Goal: Navigation & Orientation: Find specific page/section

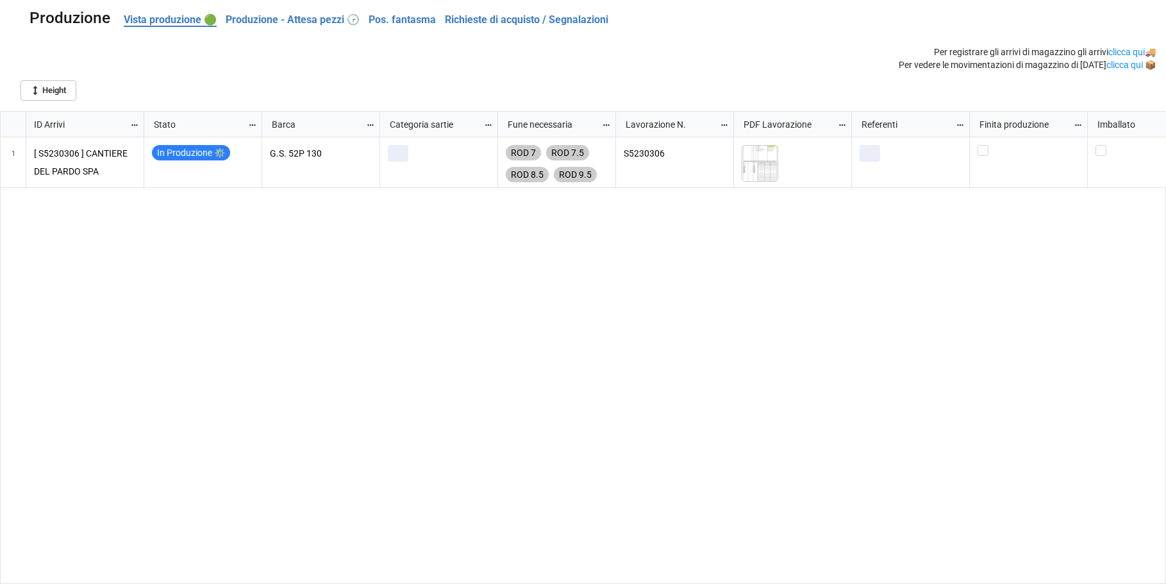
scroll to position [466, 1159]
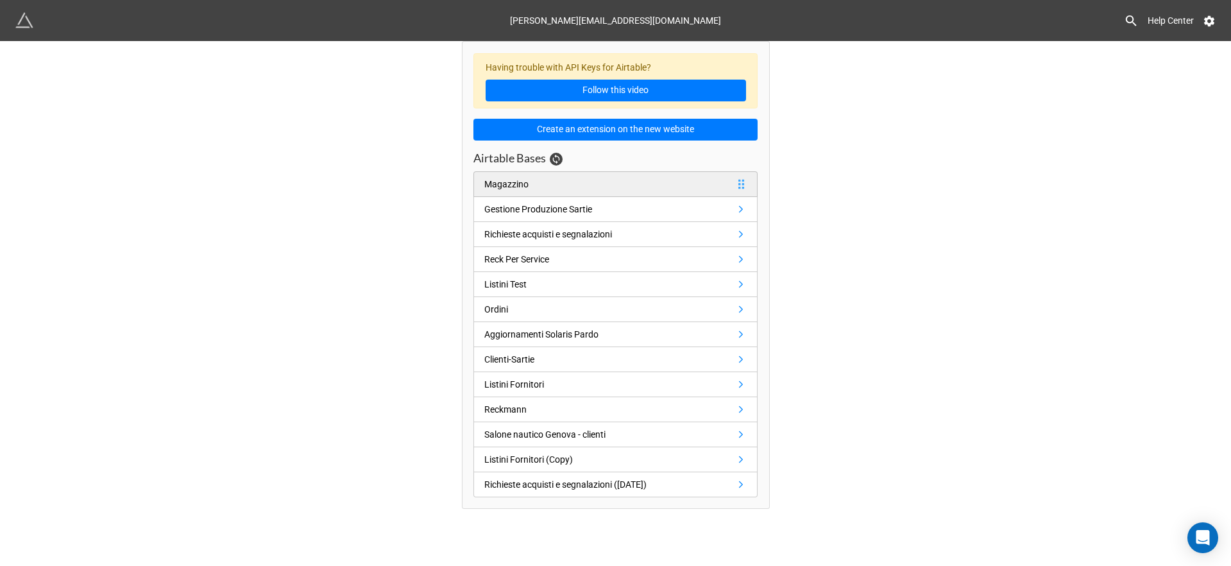
click at [741, 184] on icon at bounding box center [741, 184] width 12 height 12
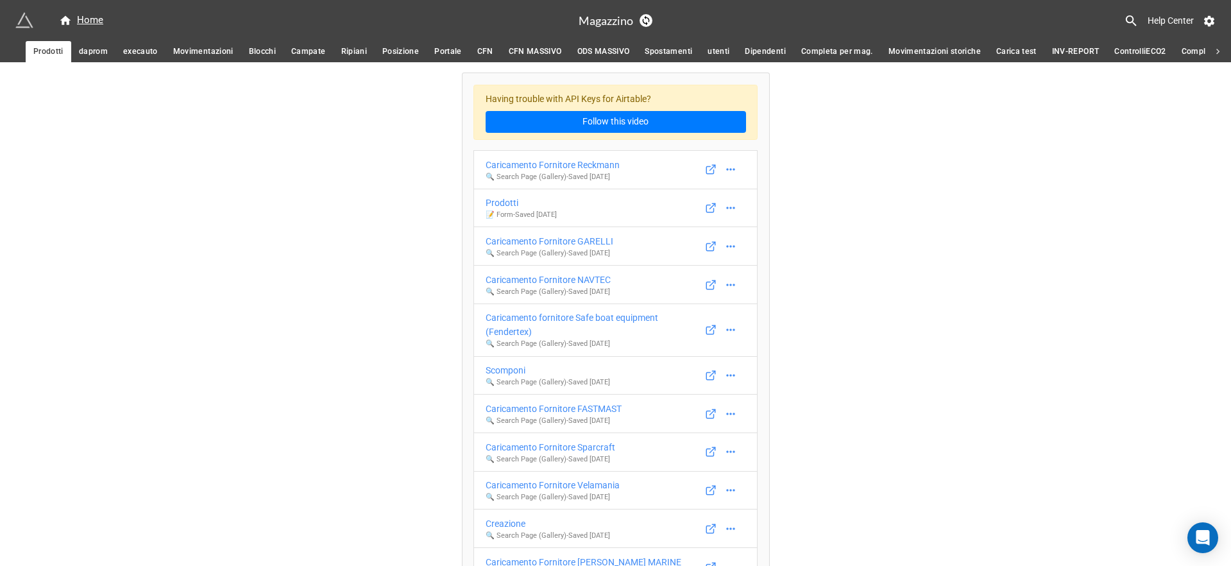
click at [91, 49] on span "daprom" at bounding box center [93, 51] width 29 height 13
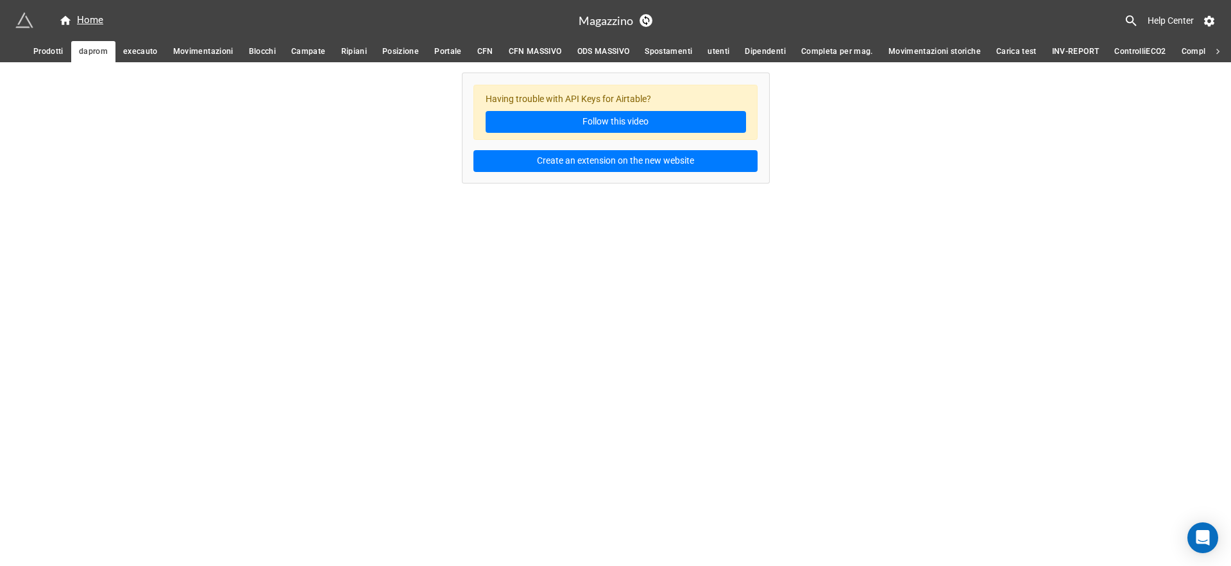
click at [145, 54] on span "execauto" at bounding box center [140, 51] width 35 height 13
click at [214, 50] on span "Movimentazioni" at bounding box center [203, 51] width 60 height 13
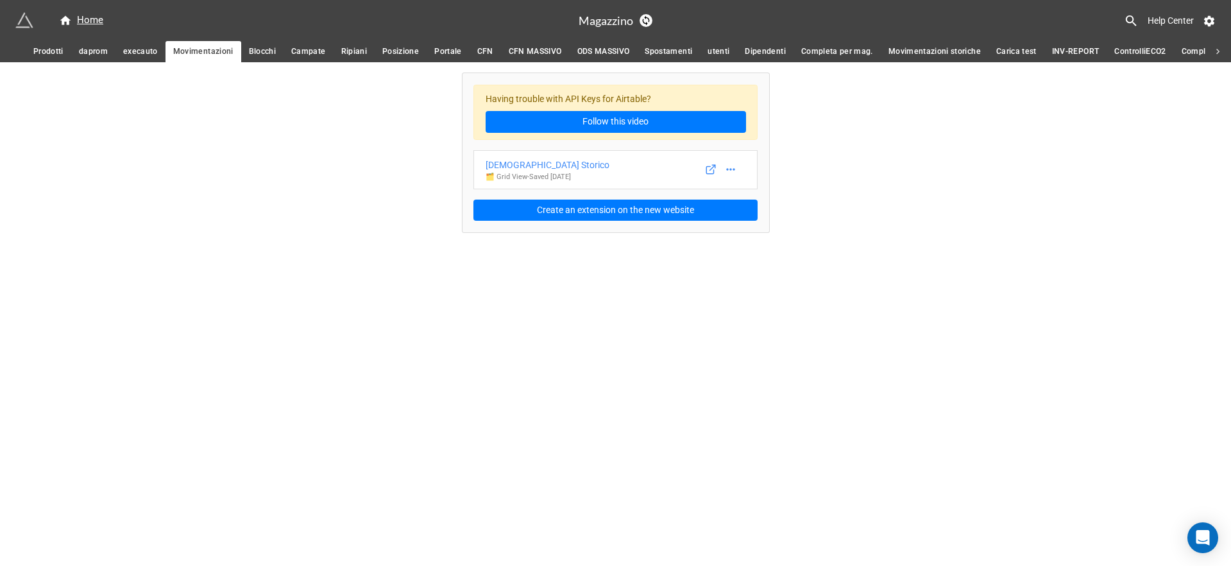
click at [99, 49] on span "daprom" at bounding box center [93, 51] width 29 height 13
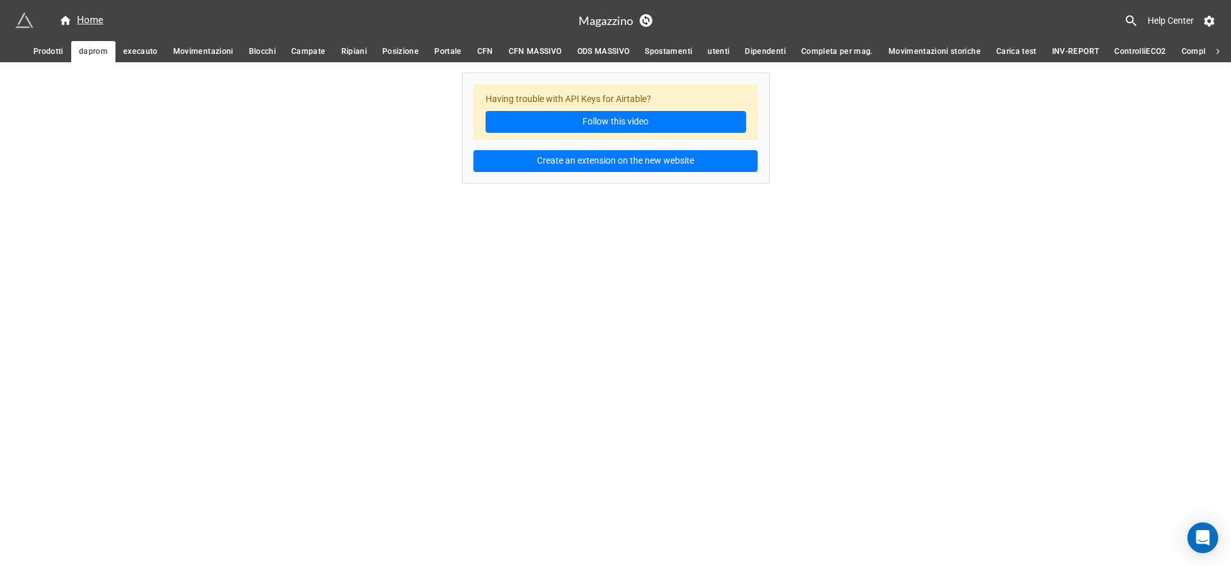
click at [143, 48] on span "execauto" at bounding box center [140, 51] width 35 height 13
click at [204, 49] on span "Movimentazioni" at bounding box center [203, 51] width 60 height 13
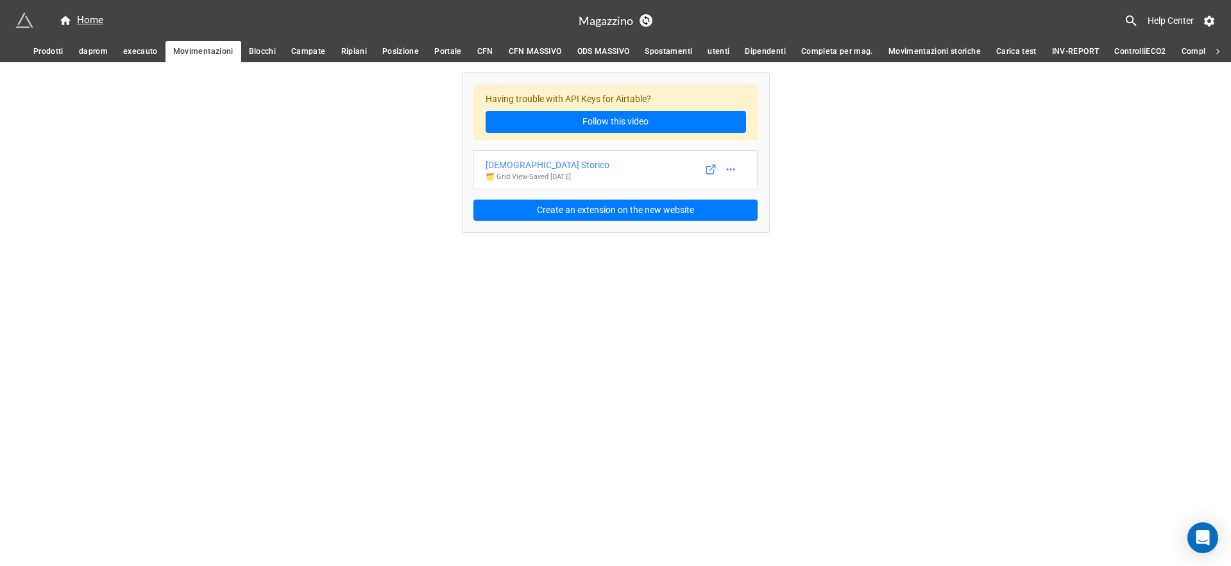
click at [264, 48] on span "Blocchi" at bounding box center [262, 51] width 27 height 13
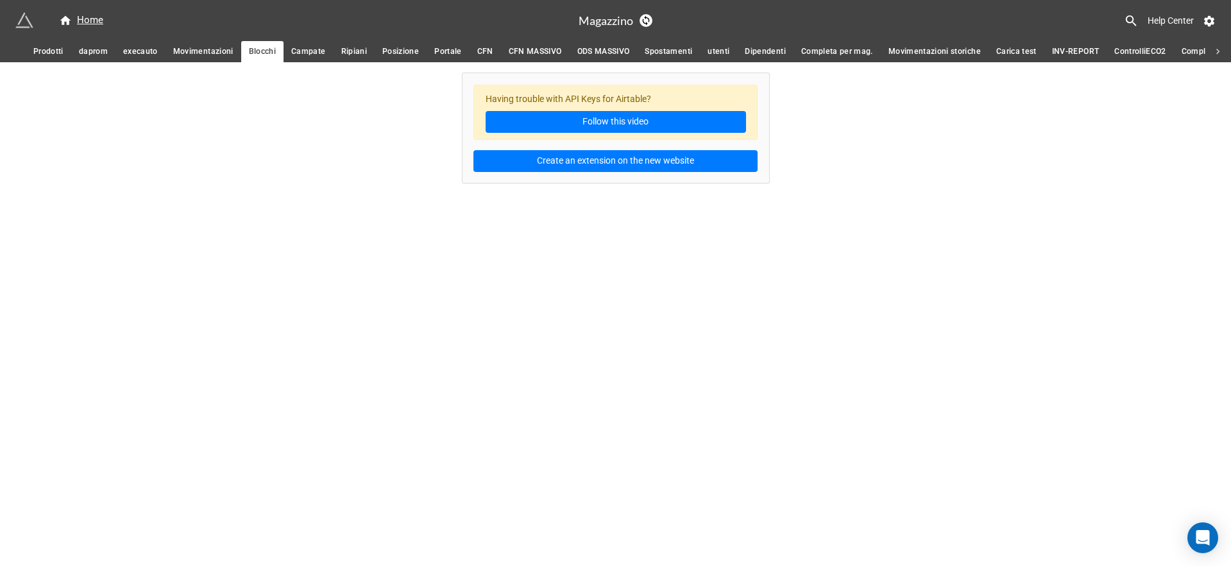
click at [312, 48] on span "Campate" at bounding box center [308, 51] width 34 height 13
click at [53, 49] on span "Prodotti" at bounding box center [48, 51] width 30 height 13
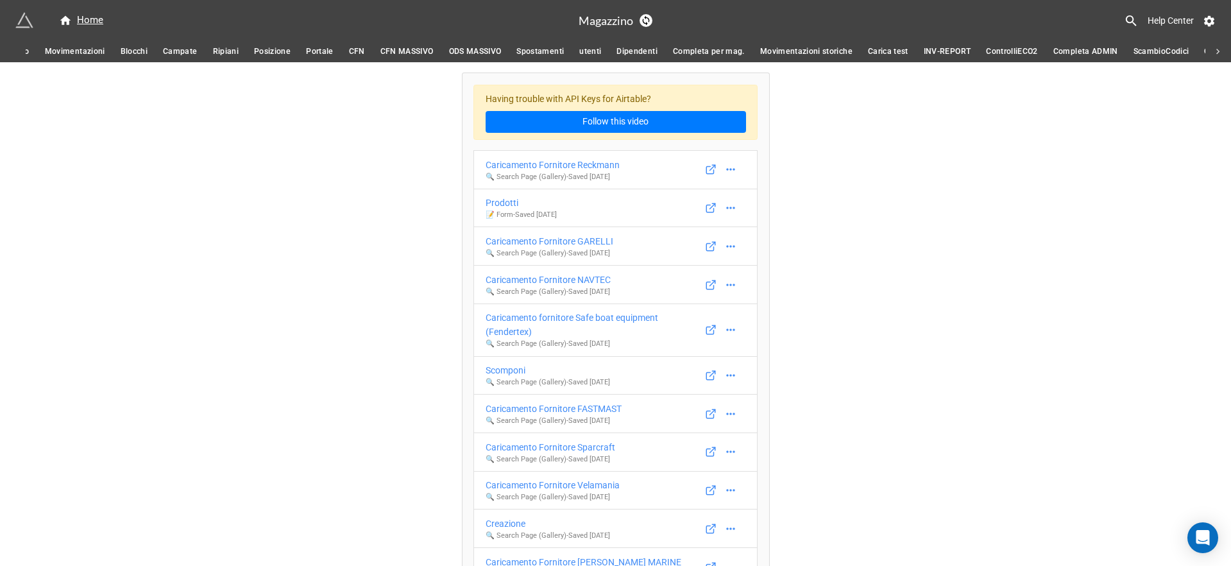
scroll to position [0, 181]
click at [655, 51] on span "Completa per mag." at bounding box center [656, 51] width 72 height 13
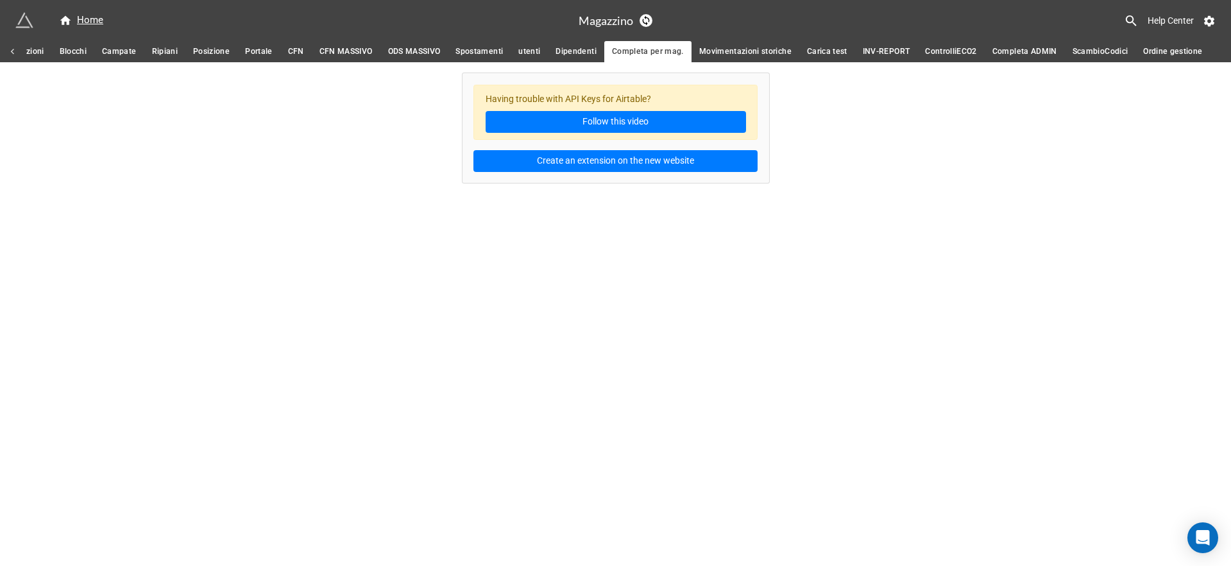
scroll to position [0, 189]
click at [1007, 51] on span "Completa ADMIN" at bounding box center [1025, 51] width 65 height 13
click at [1157, 49] on span "Ordine gestione" at bounding box center [1172, 51] width 59 height 13
click at [1113, 51] on span "ScambioCodici" at bounding box center [1101, 51] width 56 height 13
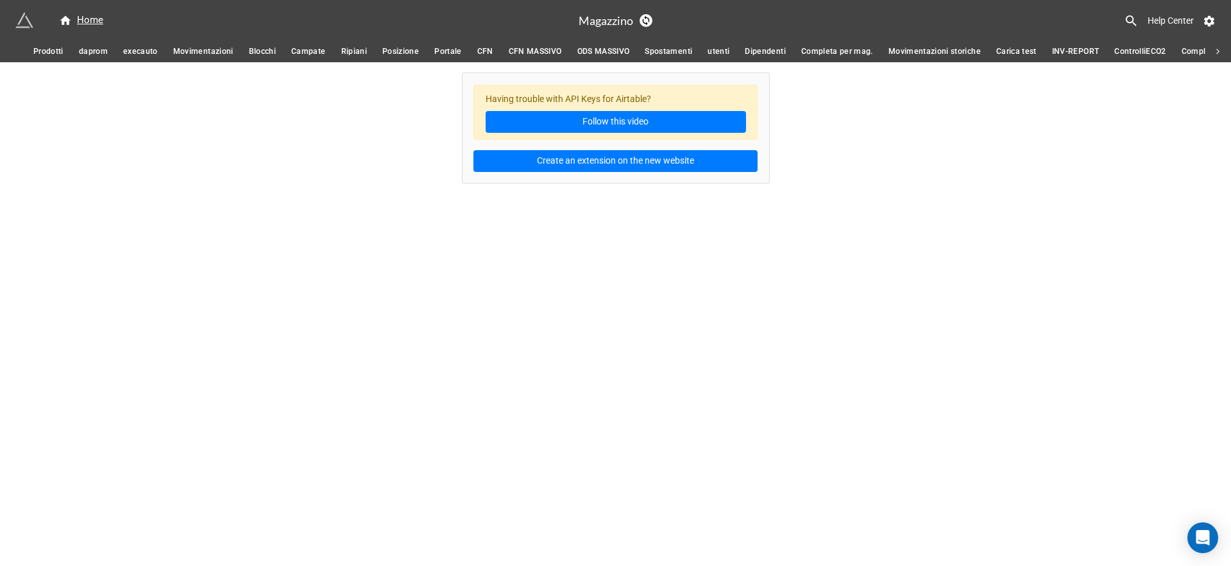
click at [58, 53] on span "Prodotti" at bounding box center [48, 51] width 30 height 13
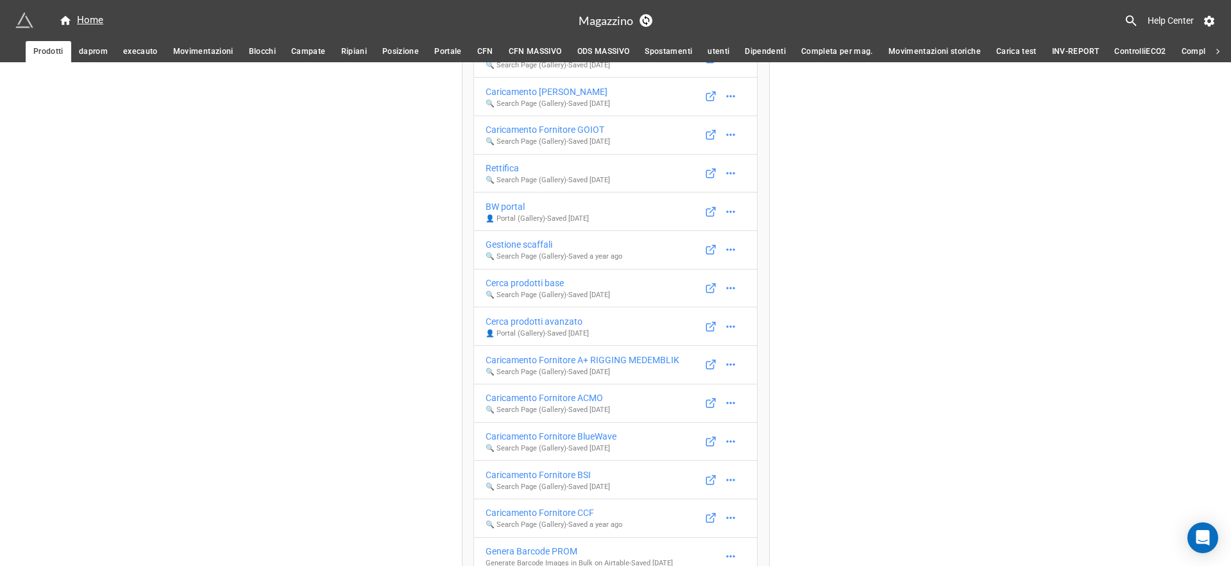
scroll to position [627, 0]
click at [711, 205] on icon at bounding box center [711, 209] width 12 height 12
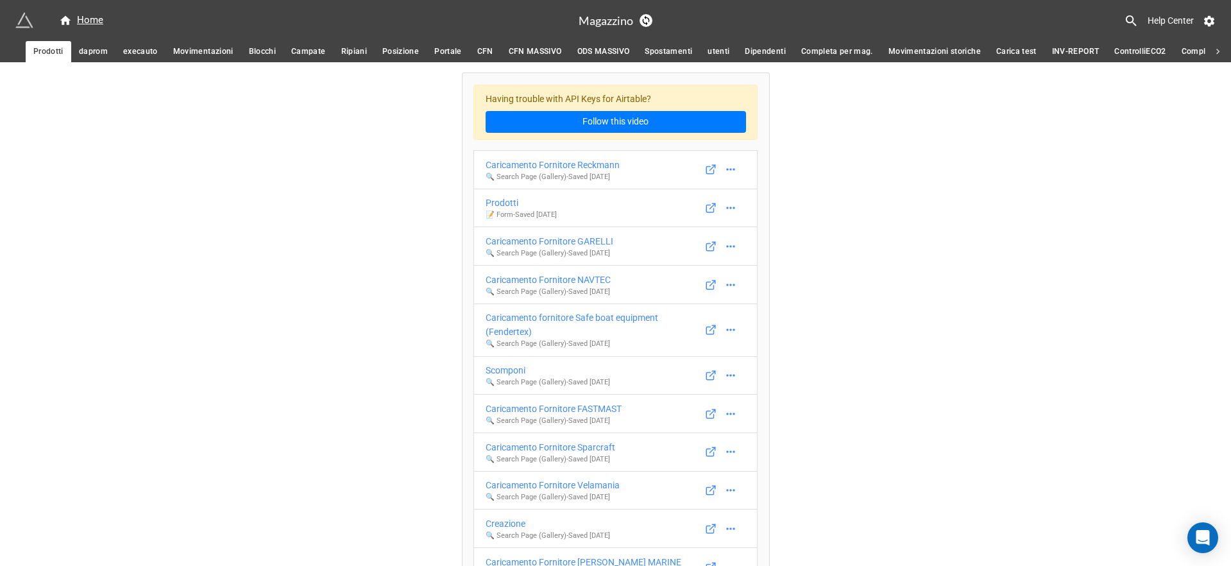
scroll to position [0, 0]
click at [94, 24] on div "Home" at bounding box center [81, 20] width 44 height 15
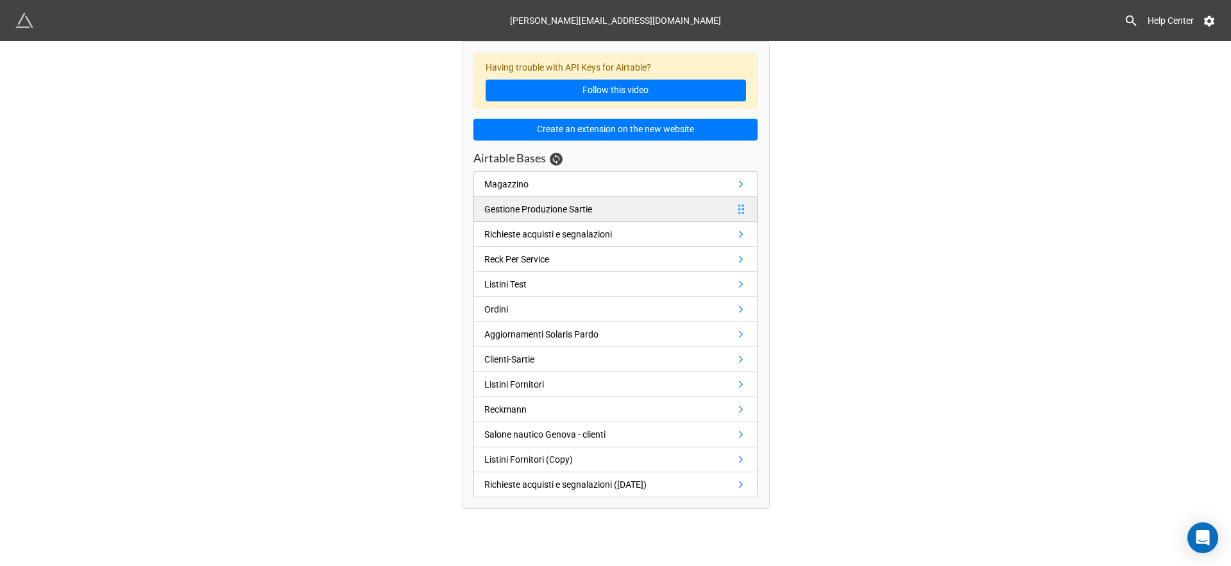
click at [548, 214] on div "Gestione Produzione Sartie" at bounding box center [538, 209] width 108 height 14
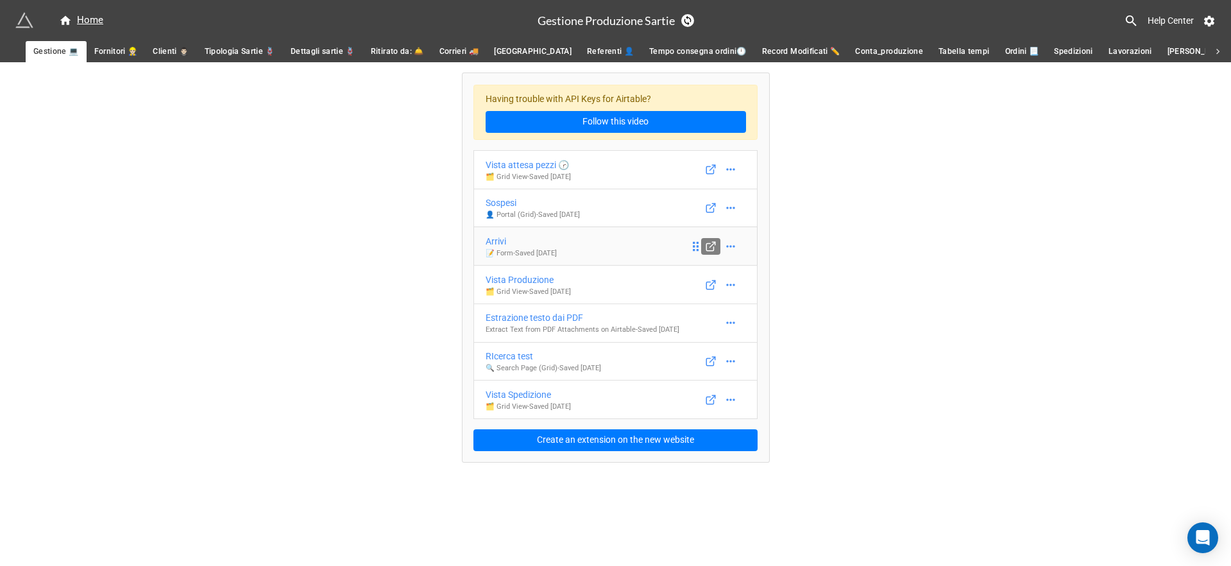
click at [710, 247] on icon at bounding box center [711, 246] width 12 height 12
click at [713, 246] on icon at bounding box center [709, 246] width 7 height 7
click at [727, 248] on icon at bounding box center [730, 246] width 13 height 13
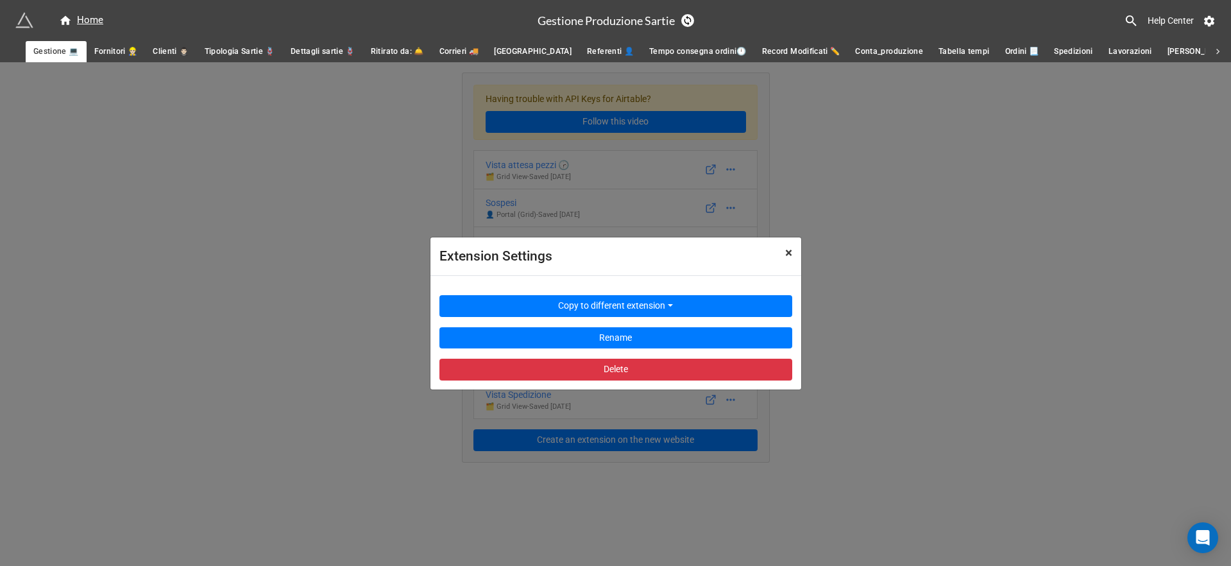
click at [787, 255] on span "×" at bounding box center [788, 252] width 7 height 15
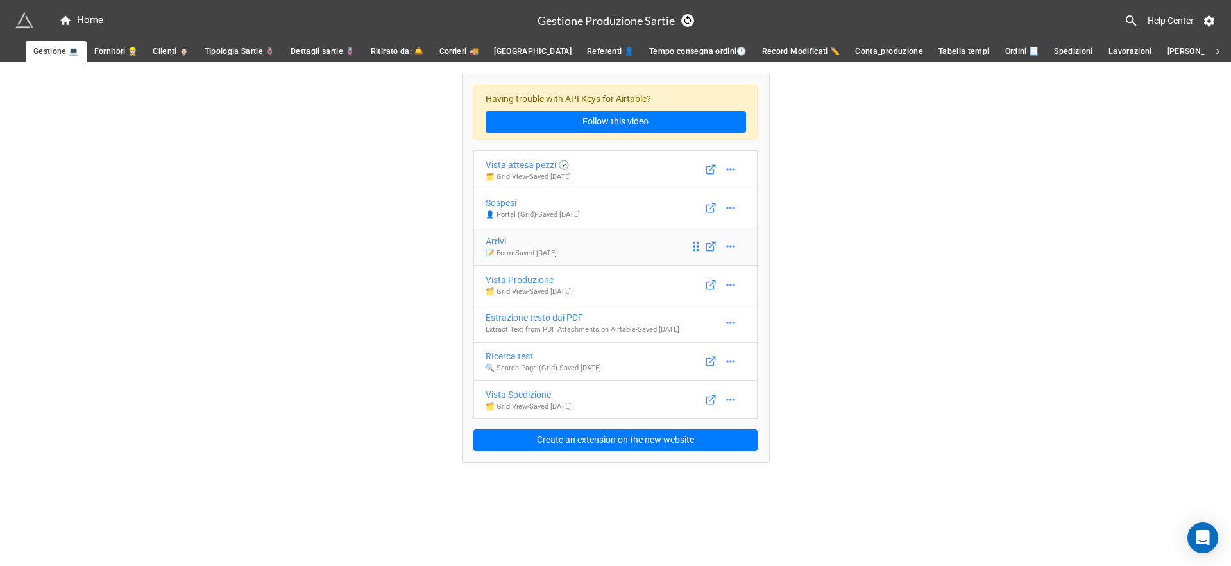
click at [504, 241] on div "Arrivi" at bounding box center [520, 241] width 71 height 14
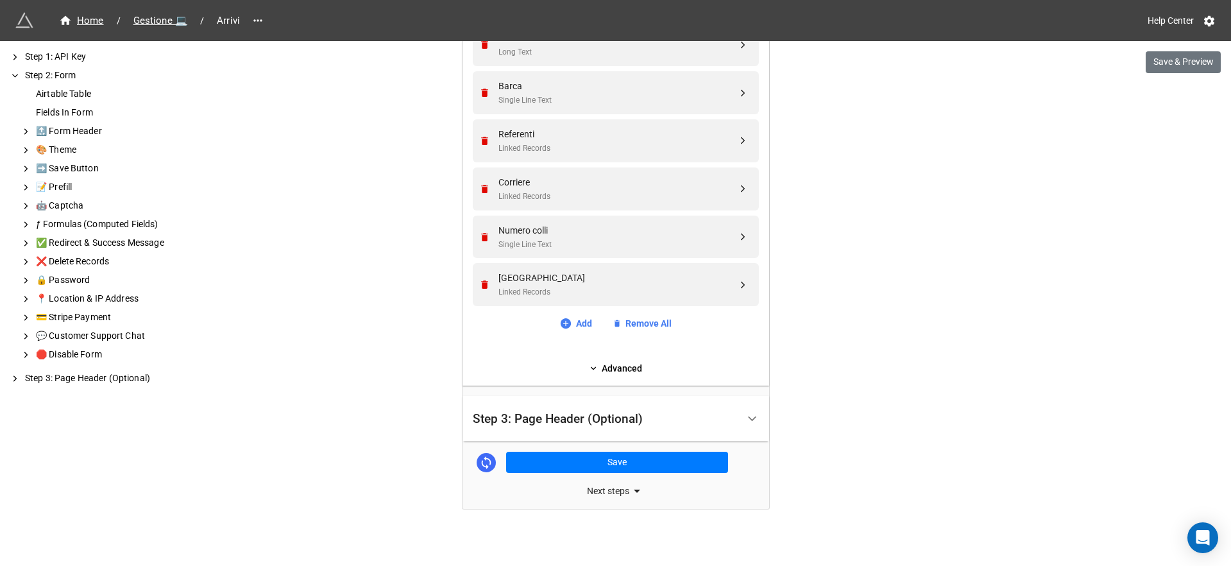
scroll to position [841, 0]
click at [629, 485] on icon at bounding box center [636, 491] width 15 height 15
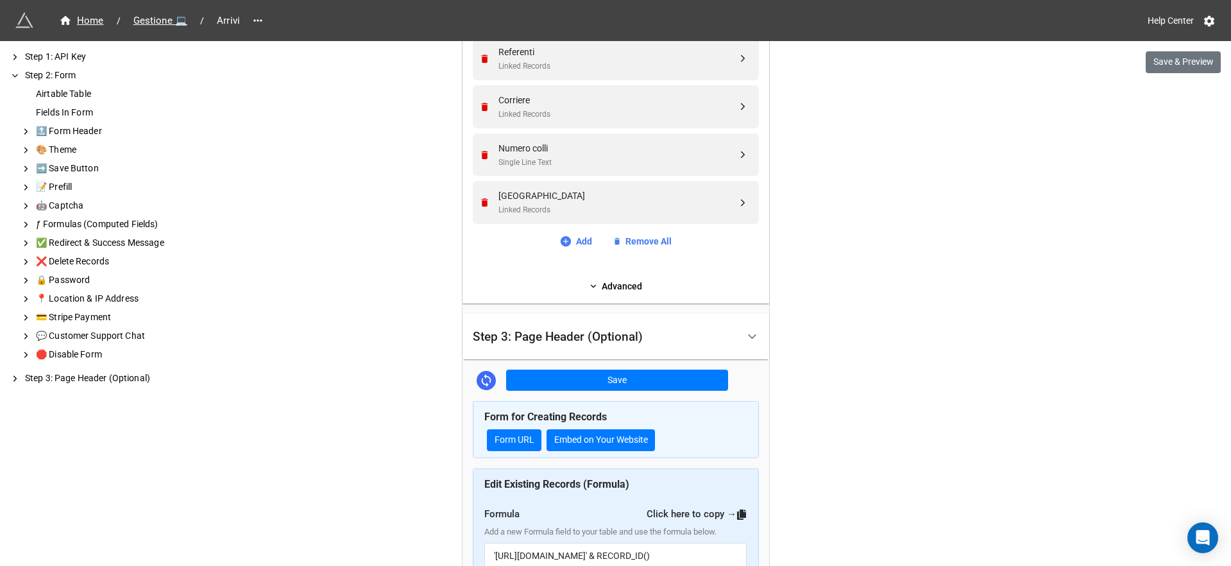
scroll to position [911, 0]
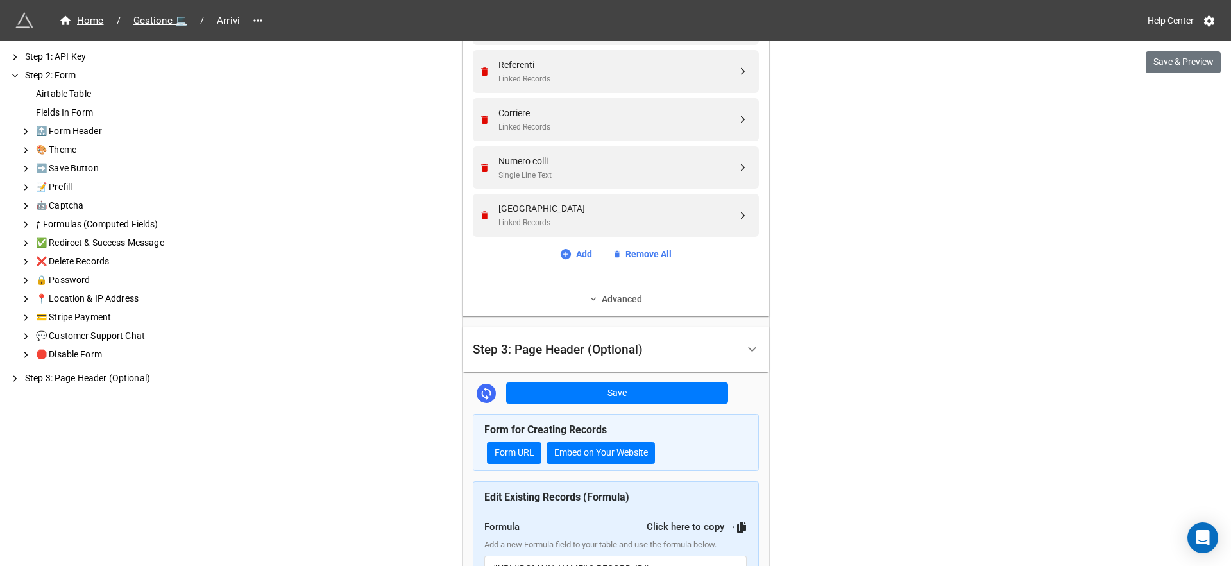
click at [603, 296] on link "Advanced" at bounding box center [616, 299] width 286 height 14
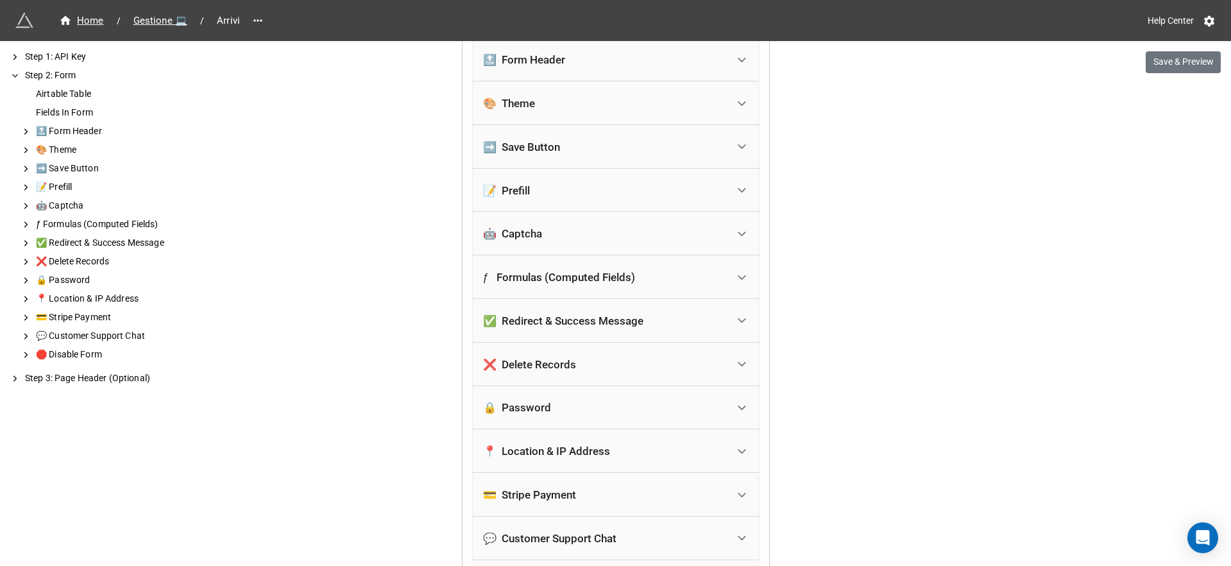
scroll to position [1179, 0]
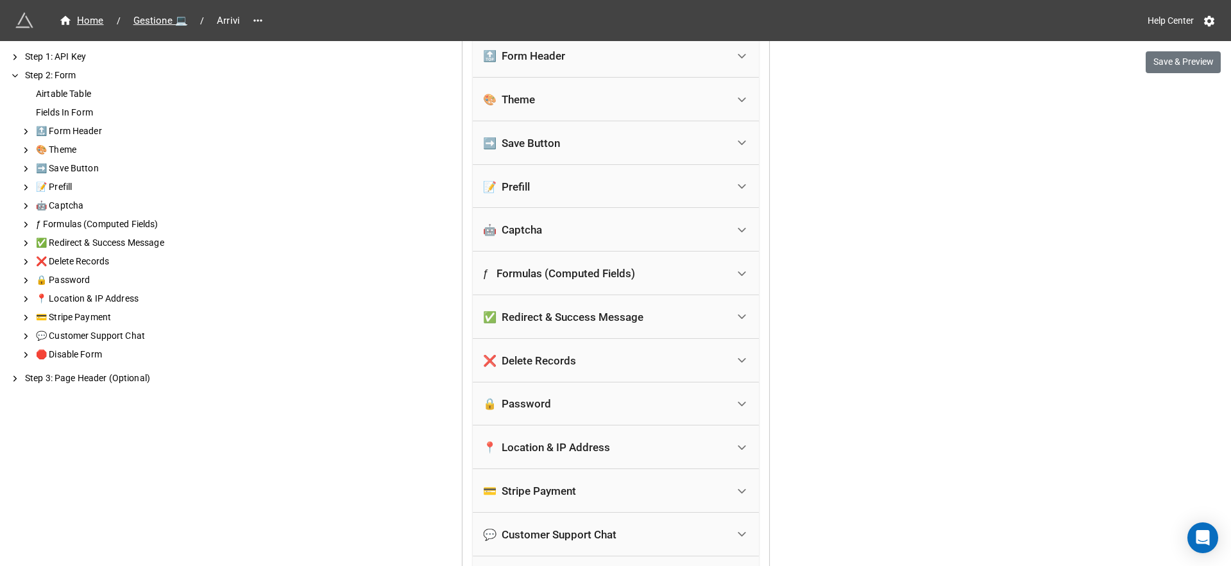
click at [718, 390] on div "🔒 Password" at bounding box center [605, 404] width 244 height 28
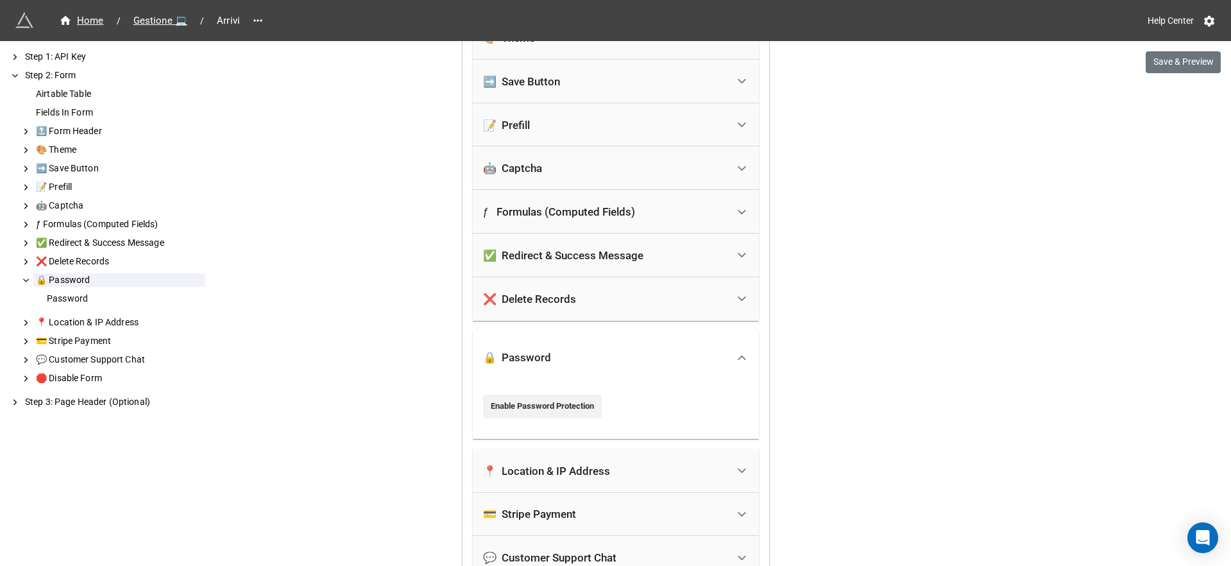
scroll to position [1275, 0]
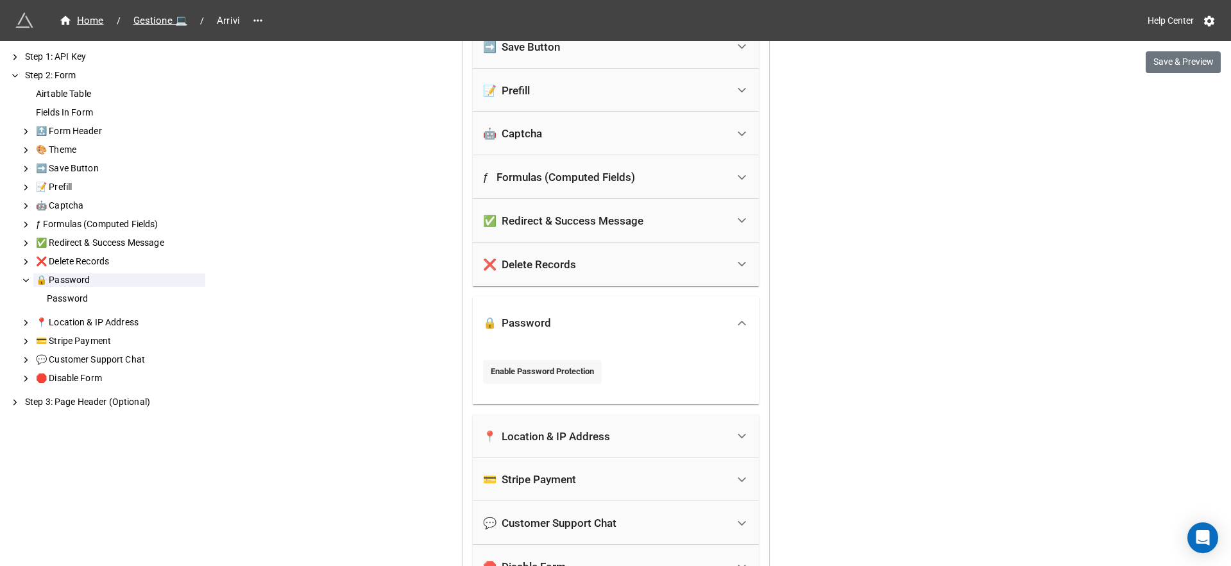
click at [548, 365] on link "Enable Password Protection" at bounding box center [542, 371] width 119 height 23
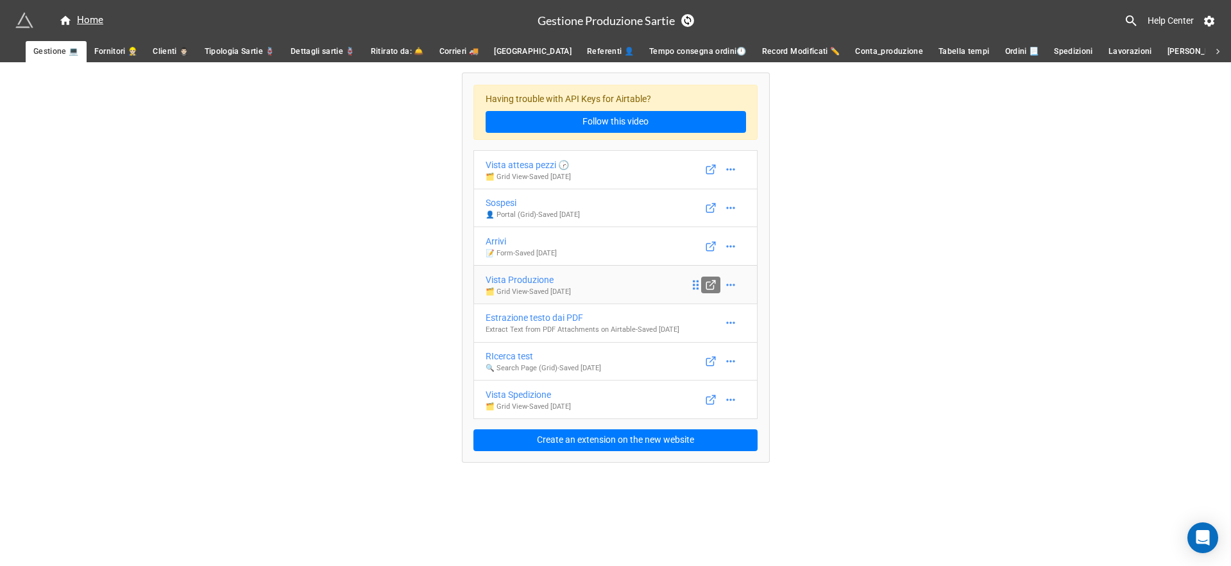
click at [707, 287] on icon at bounding box center [709, 285] width 7 height 7
click at [696, 283] on icon at bounding box center [696, 285] width 6 height 10
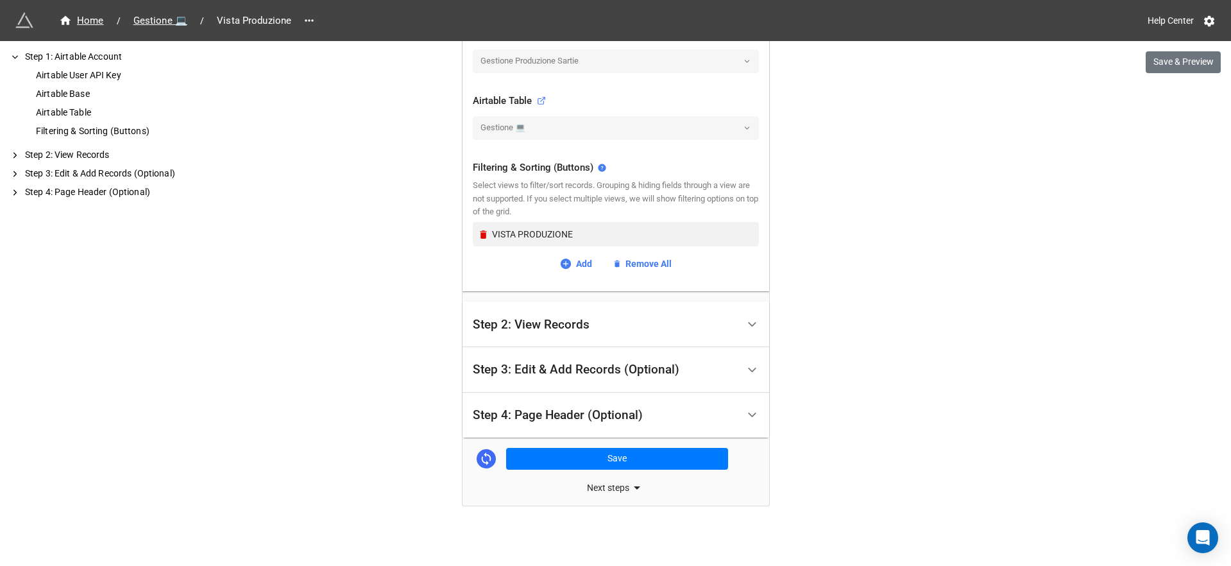
click at [629, 487] on icon at bounding box center [636, 487] width 15 height 15
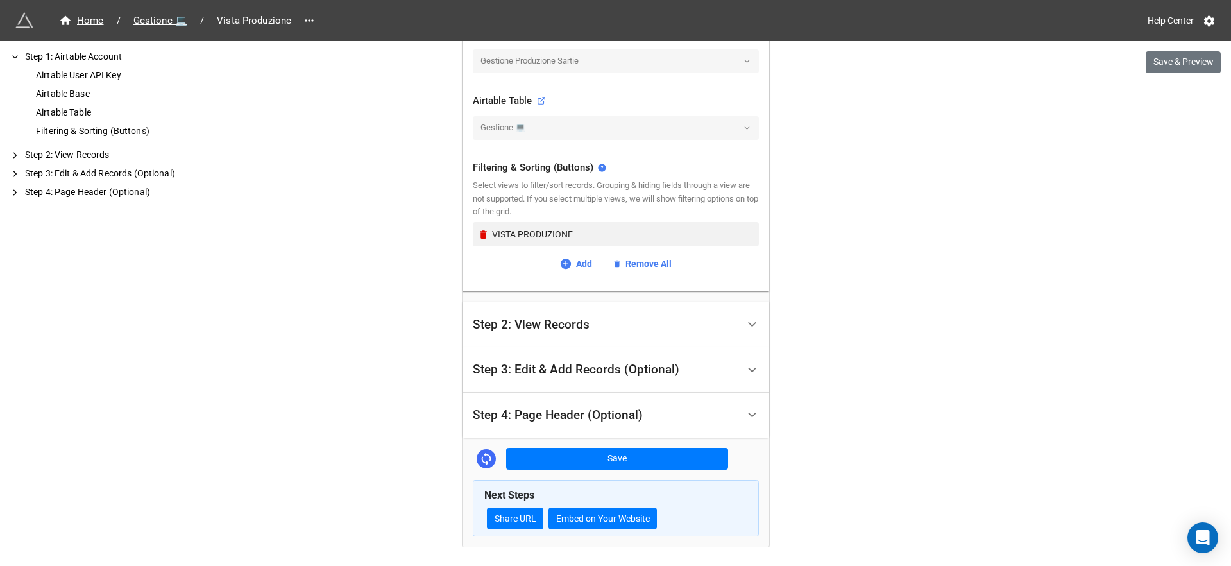
click at [747, 408] on icon at bounding box center [751, 414] width 13 height 13
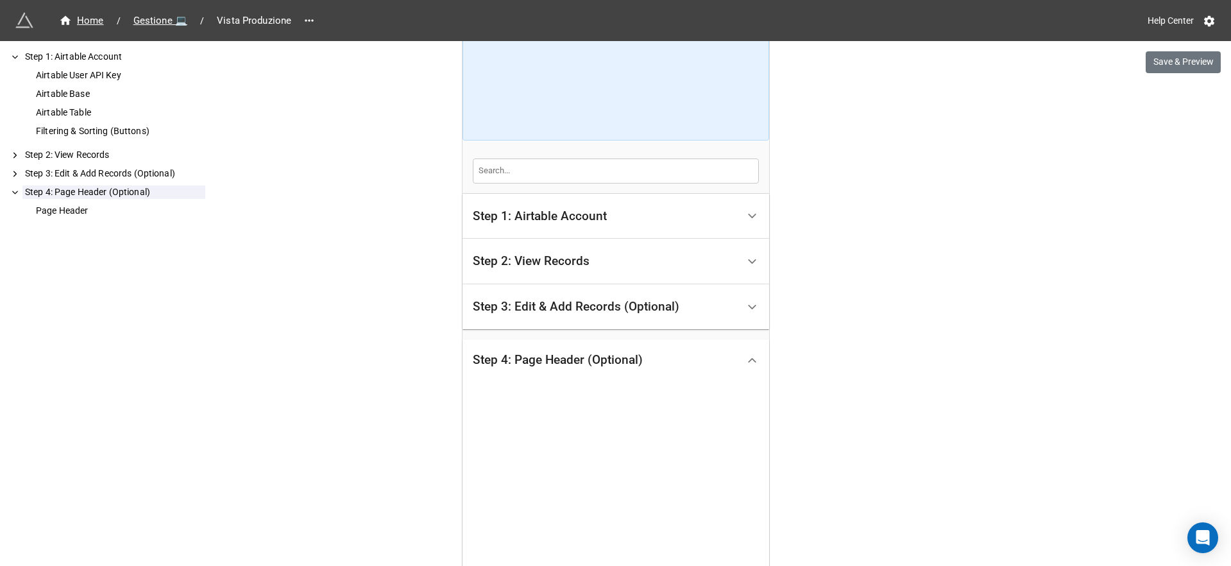
scroll to position [95, 0]
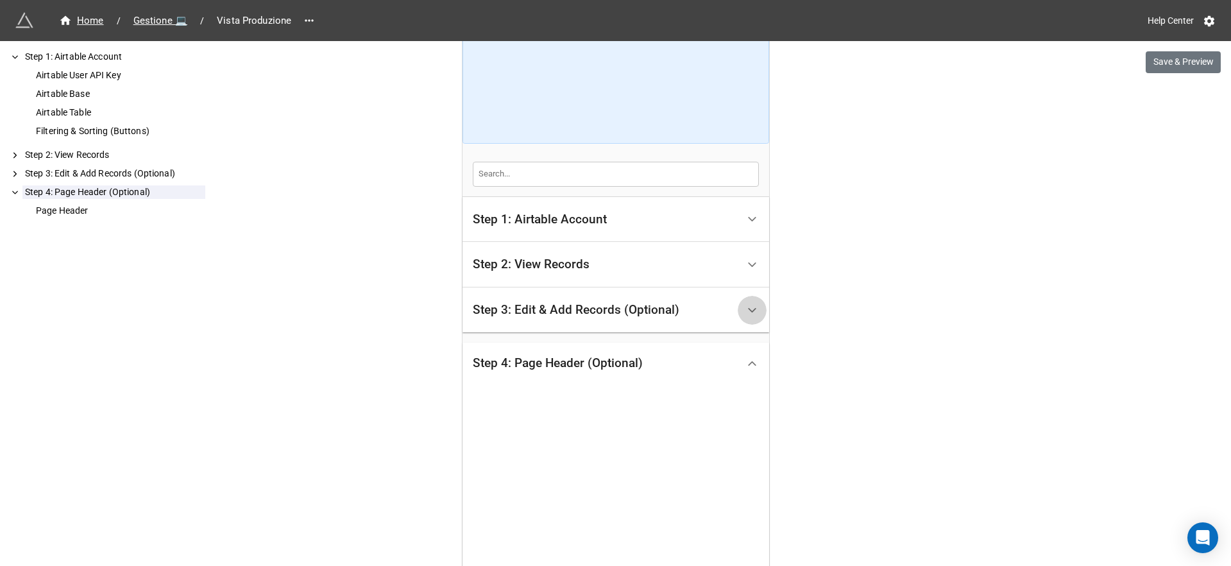
click at [740, 310] on div at bounding box center [751, 310] width 29 height 29
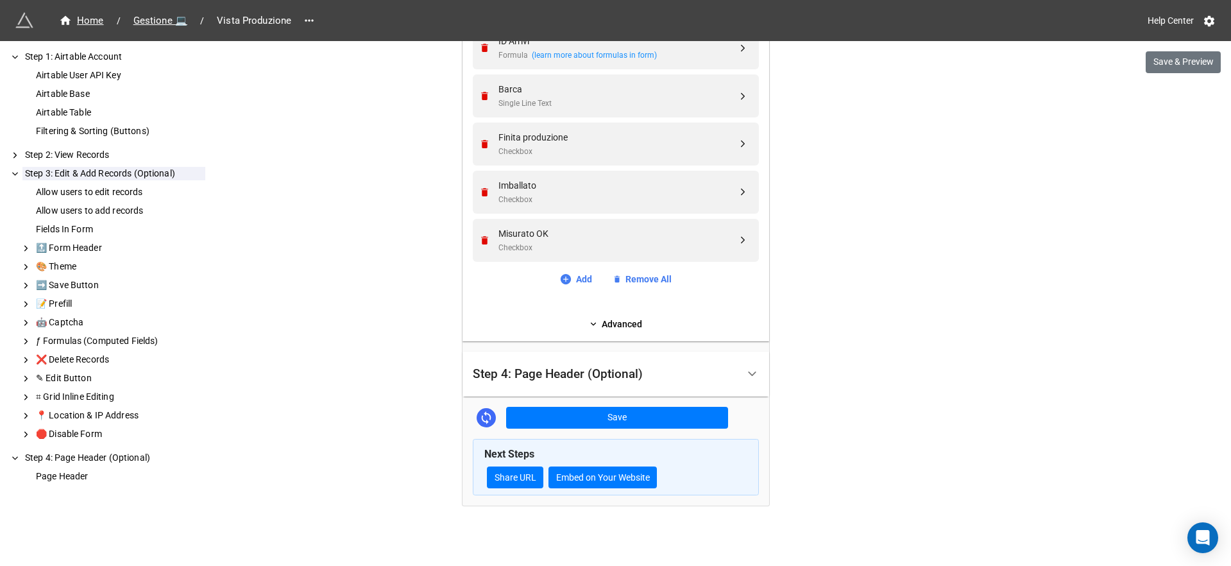
scroll to position [0, 0]
click at [628, 326] on link "Advanced" at bounding box center [616, 324] width 286 height 14
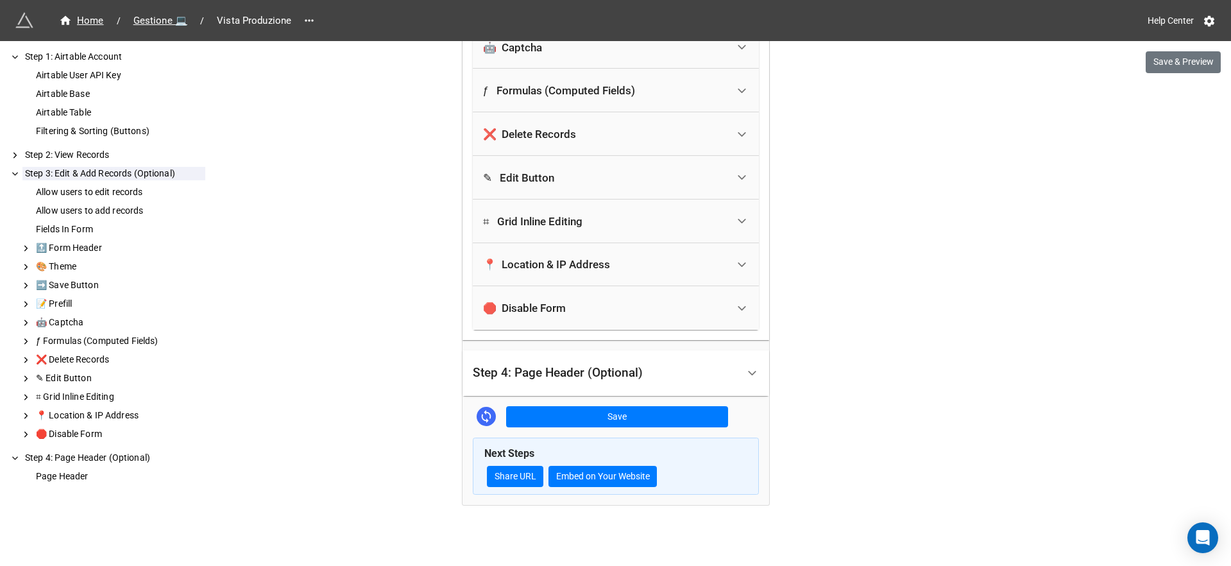
scroll to position [1007, 0]
click at [741, 373] on div at bounding box center [751, 373] width 29 height 29
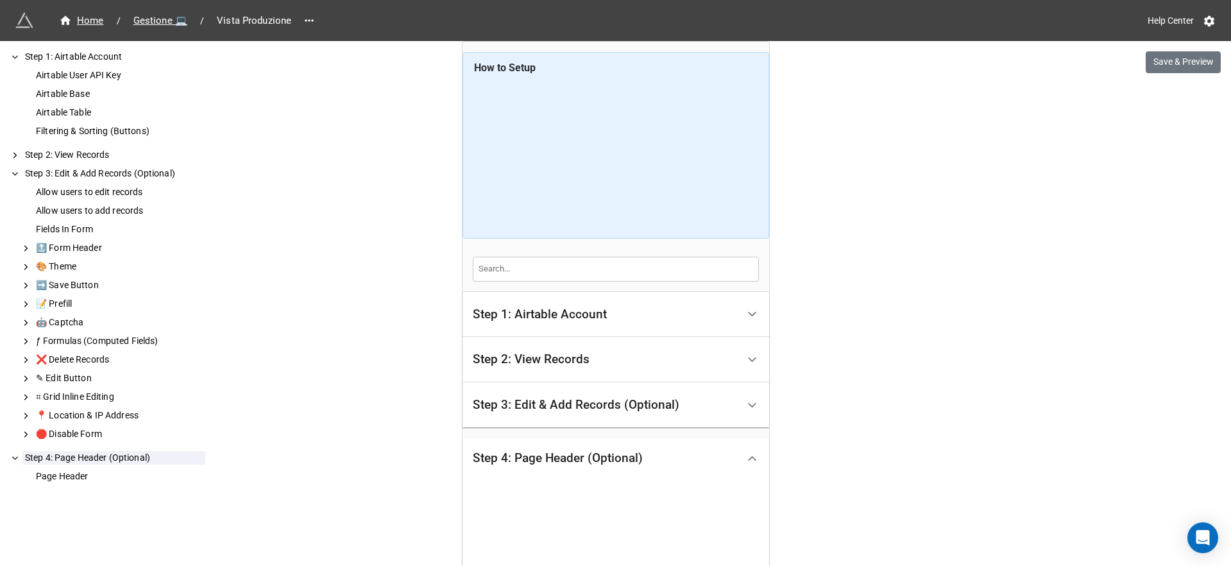
scroll to position [0, 0]
click at [745, 318] on icon at bounding box center [751, 313] width 13 height 13
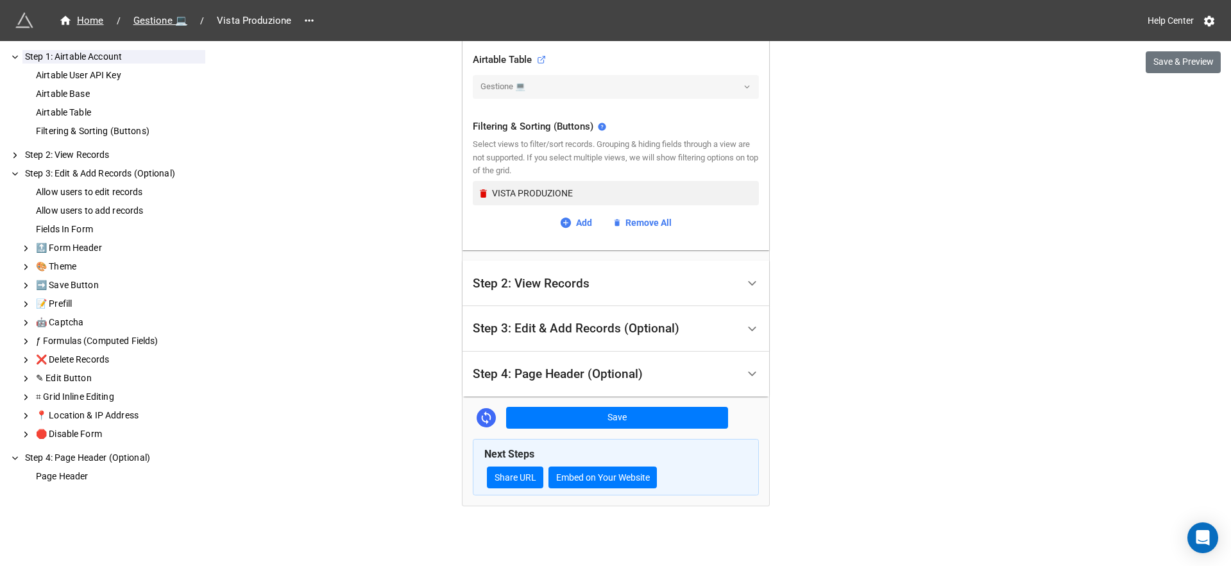
click at [712, 289] on div "Step 2: View Records" at bounding box center [605, 283] width 265 height 30
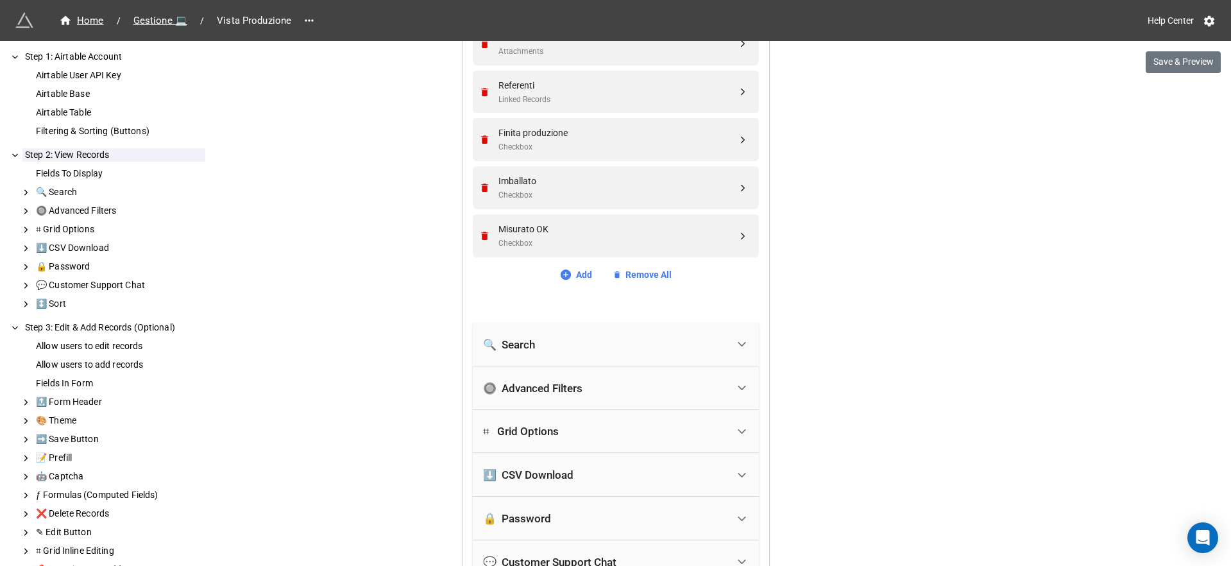
scroll to position [848, 0]
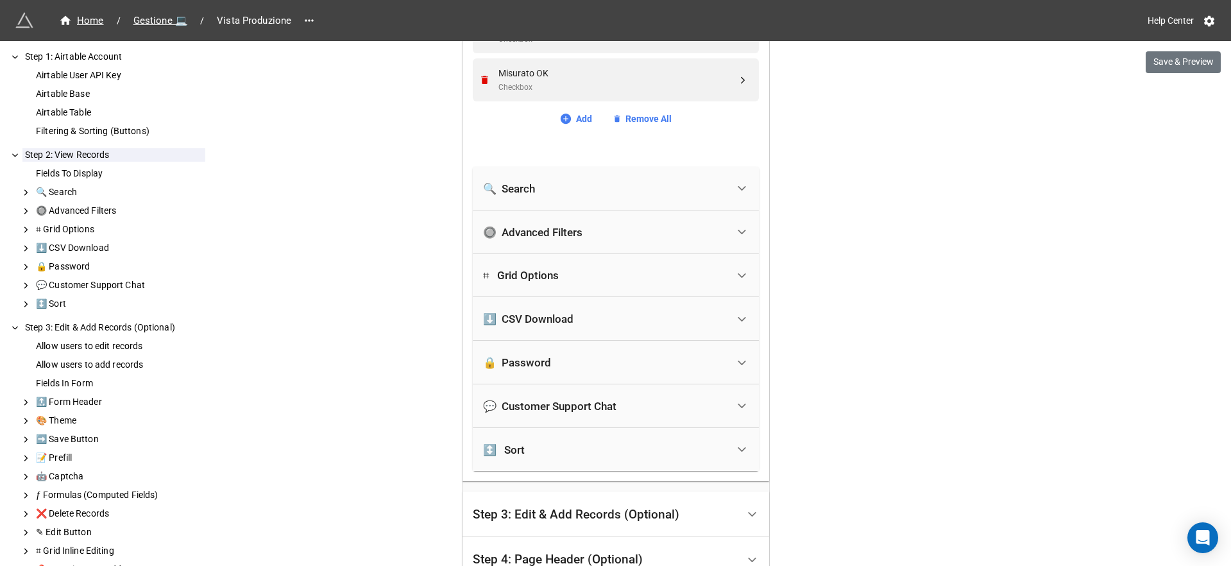
click at [714, 367] on div "🔒 Password" at bounding box center [605, 362] width 244 height 28
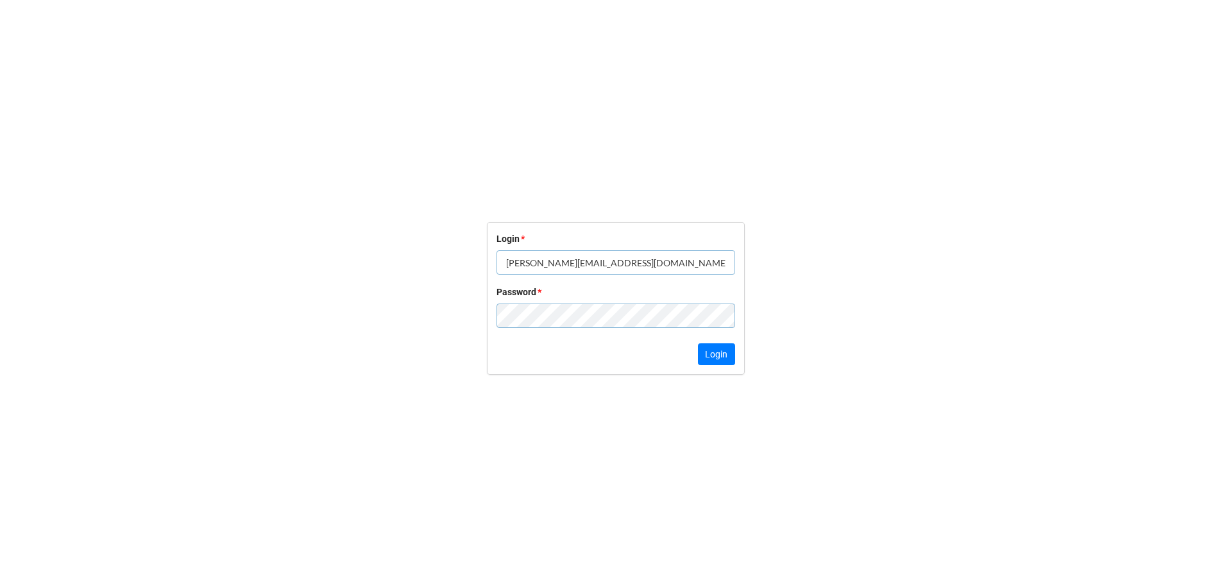
click at [716, 354] on button "Login" at bounding box center [716, 354] width 37 height 22
click at [407, 205] on form "Login * Password * Login is invalid or unauthorized. Login" at bounding box center [615, 298] width 1231 height 514
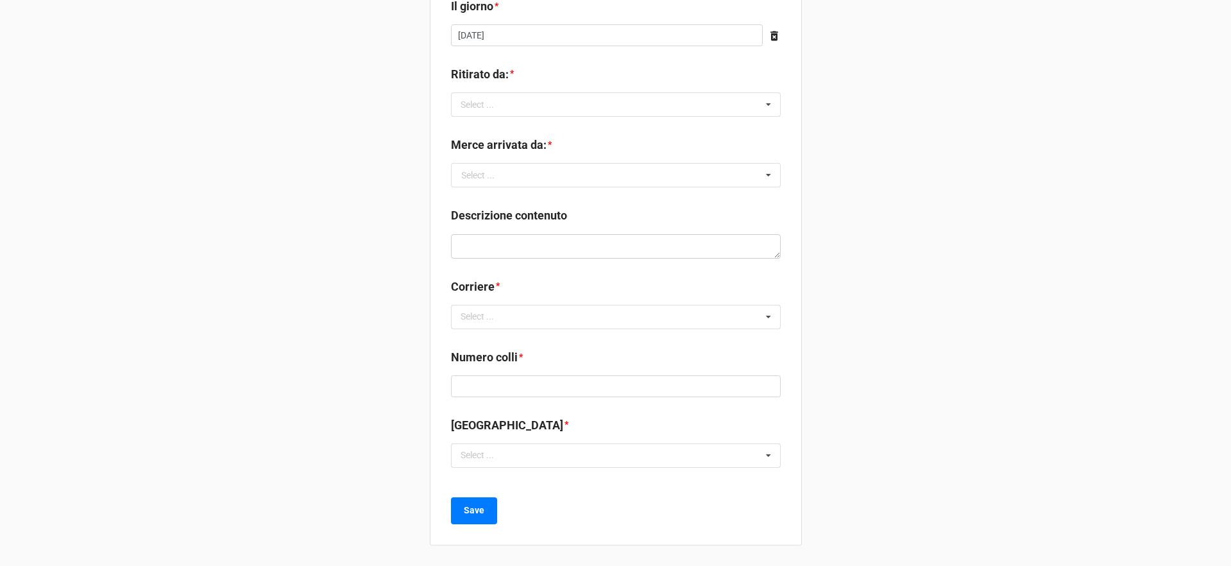
scroll to position [33, 0]
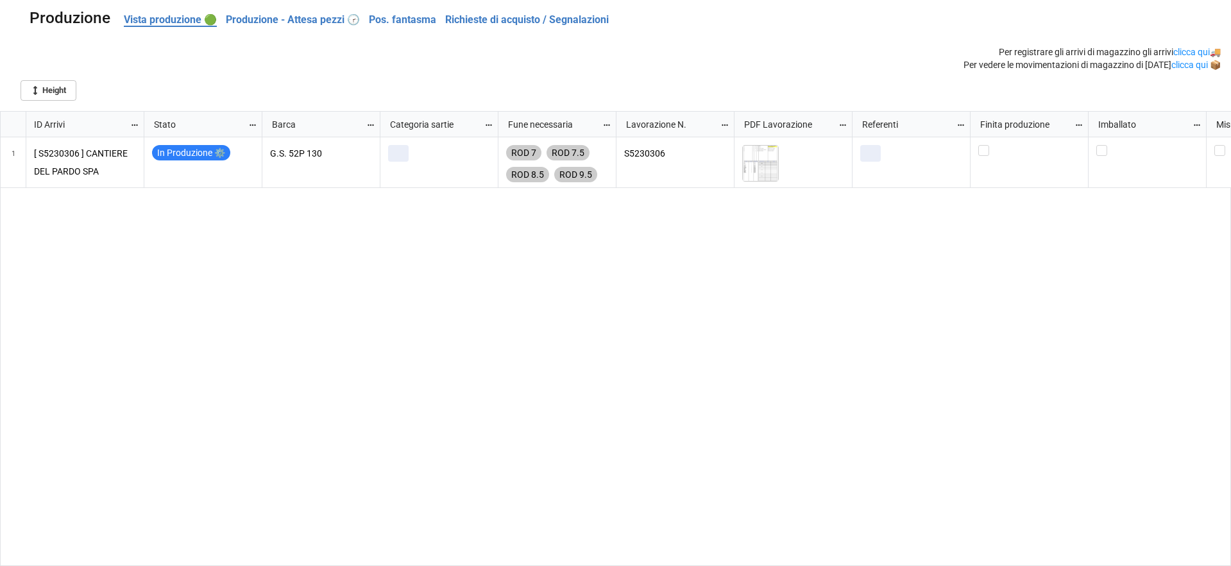
scroll to position [448, 1223]
